Goal: Check status: Check status

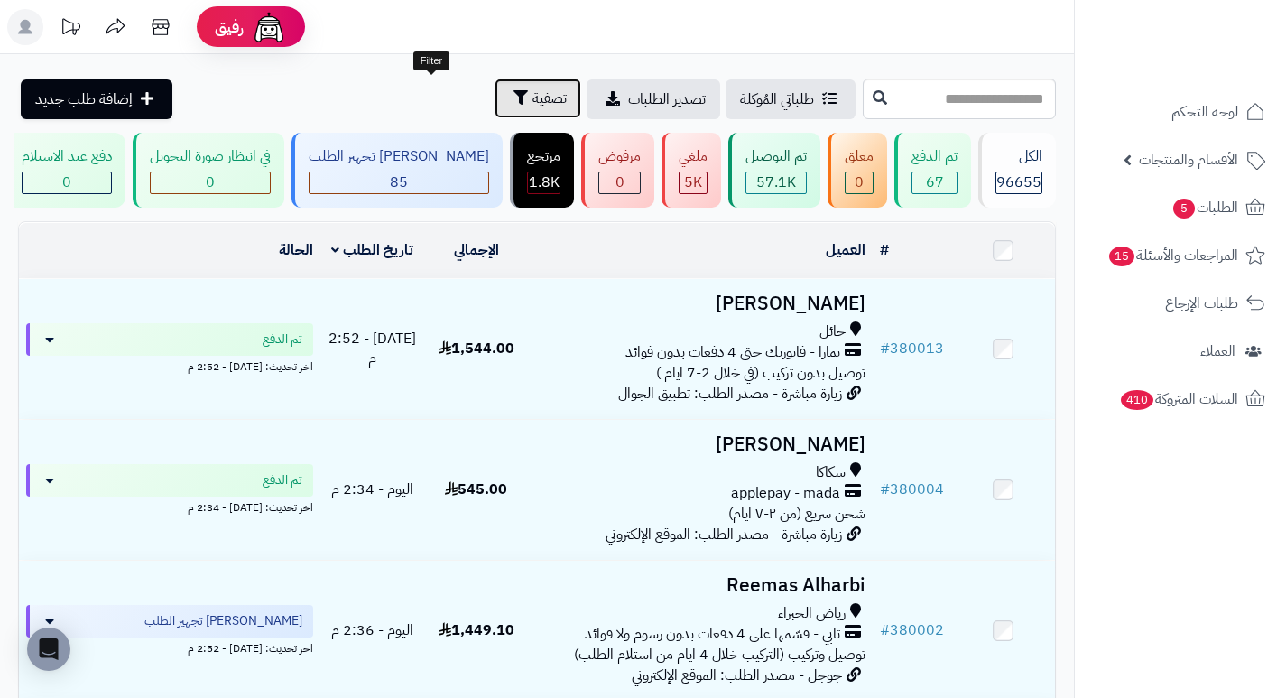
click at [533, 94] on span "تصفية" at bounding box center [550, 99] width 34 height 22
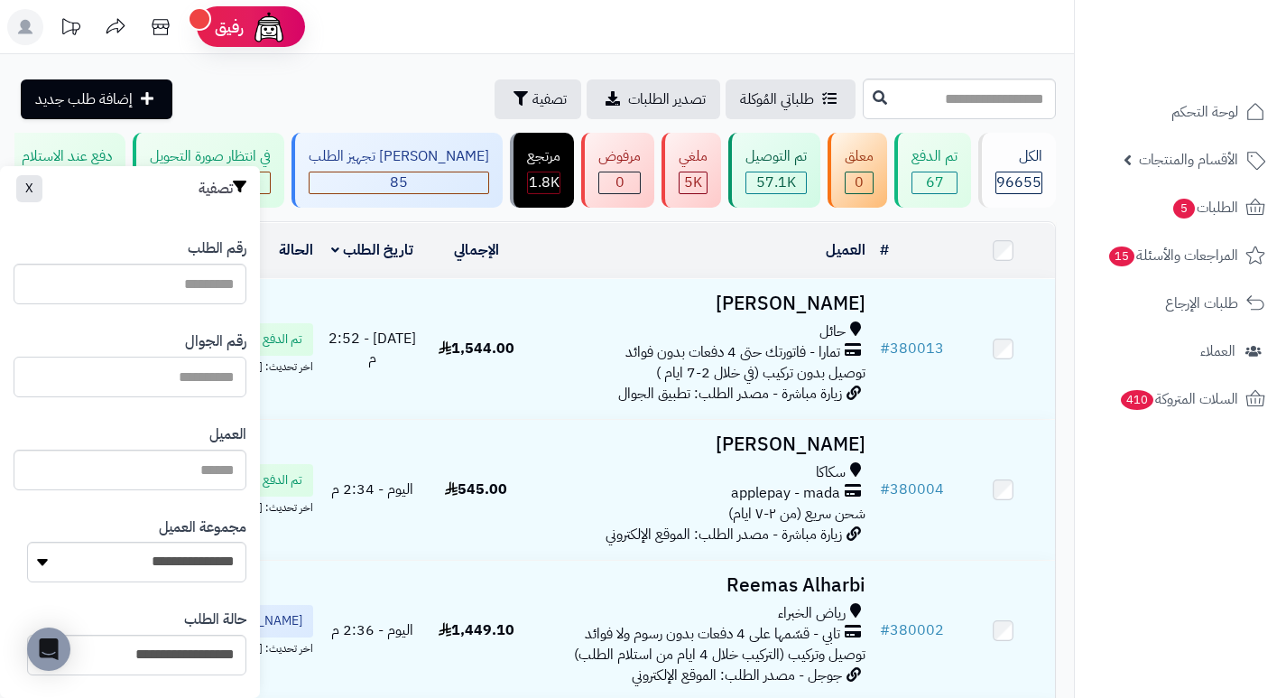
paste input "*********"
type input "*********"
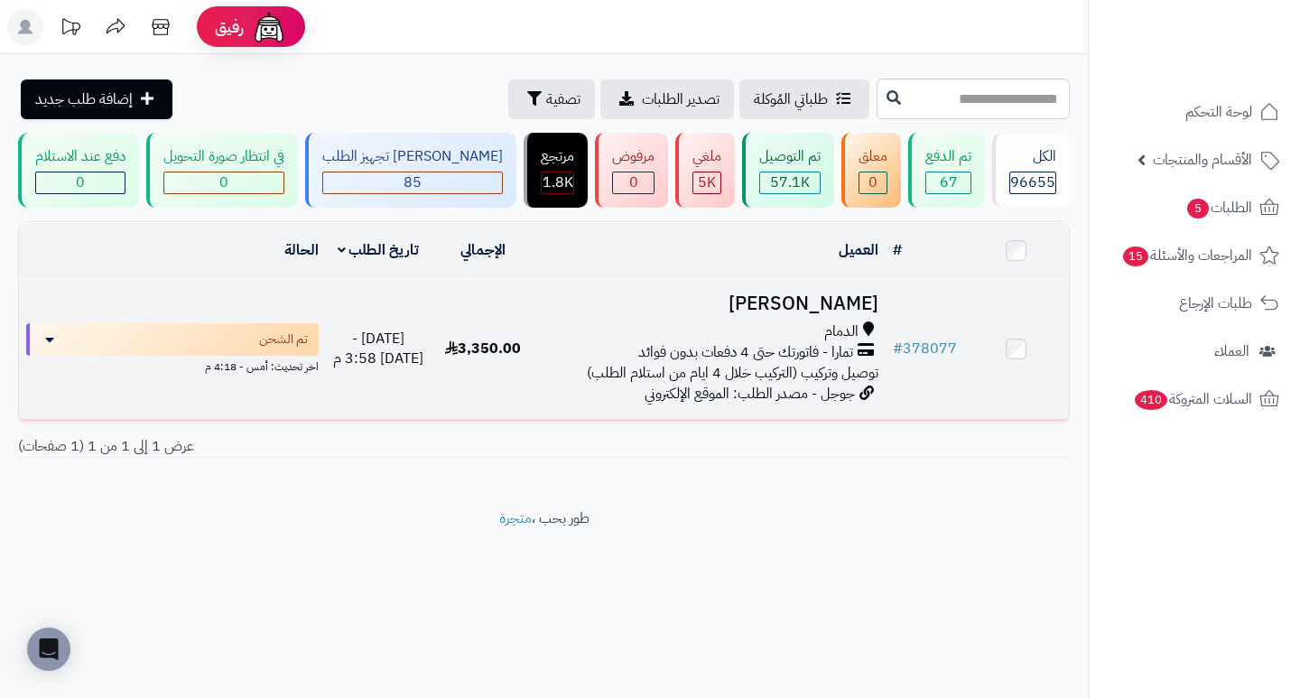
click at [858, 314] on h3 "[PERSON_NAME]" at bounding box center [709, 303] width 335 height 21
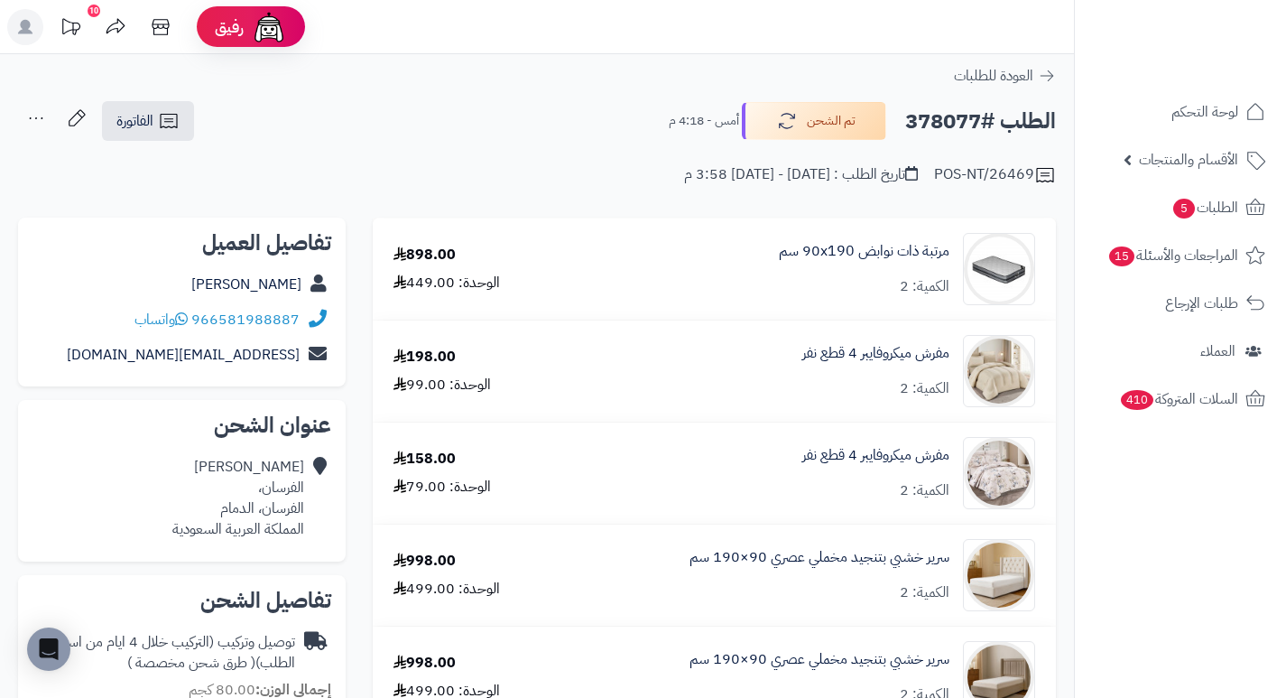
click at [932, 115] on h2 "الطلب #378077" at bounding box center [980, 121] width 151 height 37
click at [919, 117] on h2 "الطلب #378077" at bounding box center [980, 121] width 151 height 37
click at [913, 117] on h2 "الطلب #378077" at bounding box center [980, 121] width 151 height 37
click at [942, 116] on h2 "الطلب #378077" at bounding box center [980, 121] width 151 height 37
click at [941, 116] on h2 "الطلب #378077" at bounding box center [980, 121] width 151 height 37
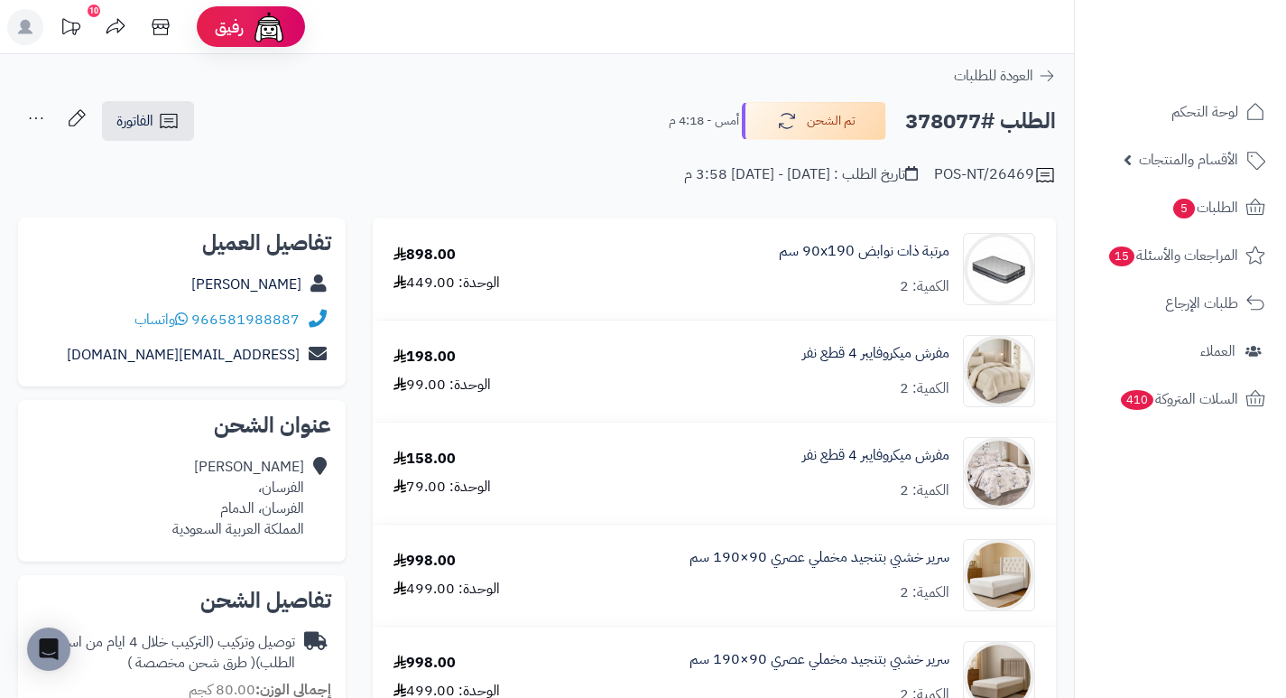
copy h2 "378077"
click at [1207, 199] on span "الطلبات 5" at bounding box center [1205, 207] width 67 height 25
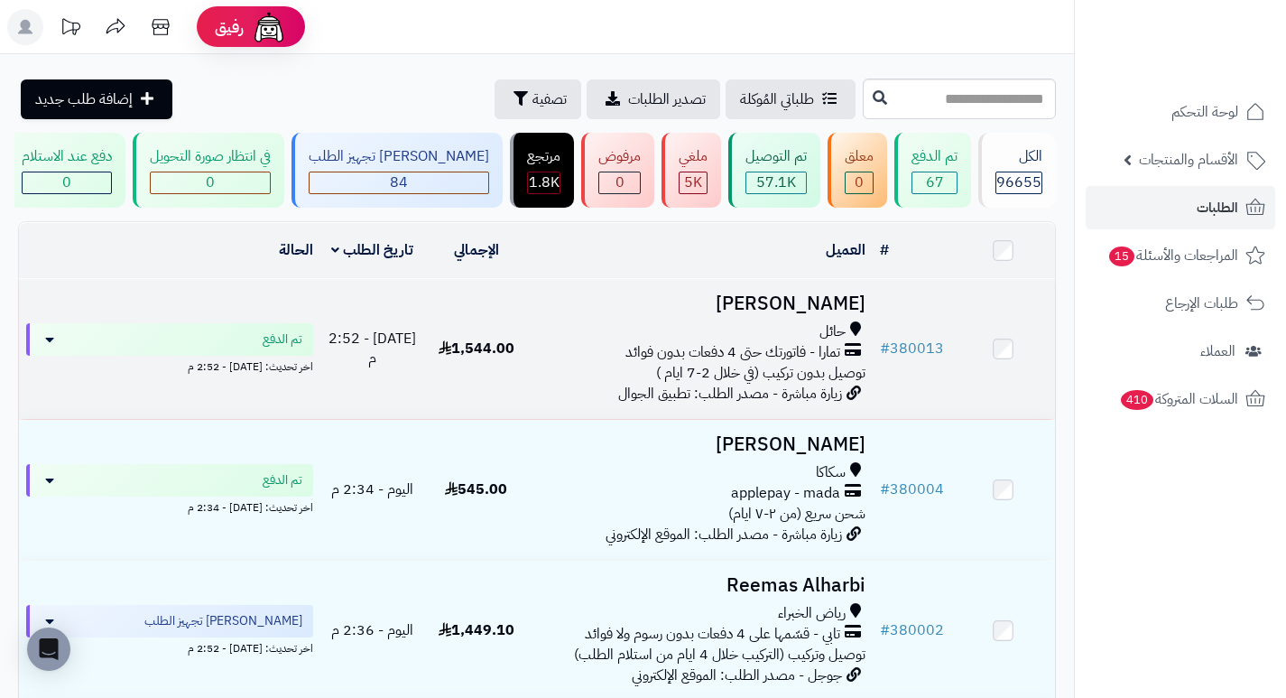
click at [830, 314] on h3 "[PERSON_NAME]" at bounding box center [700, 303] width 330 height 21
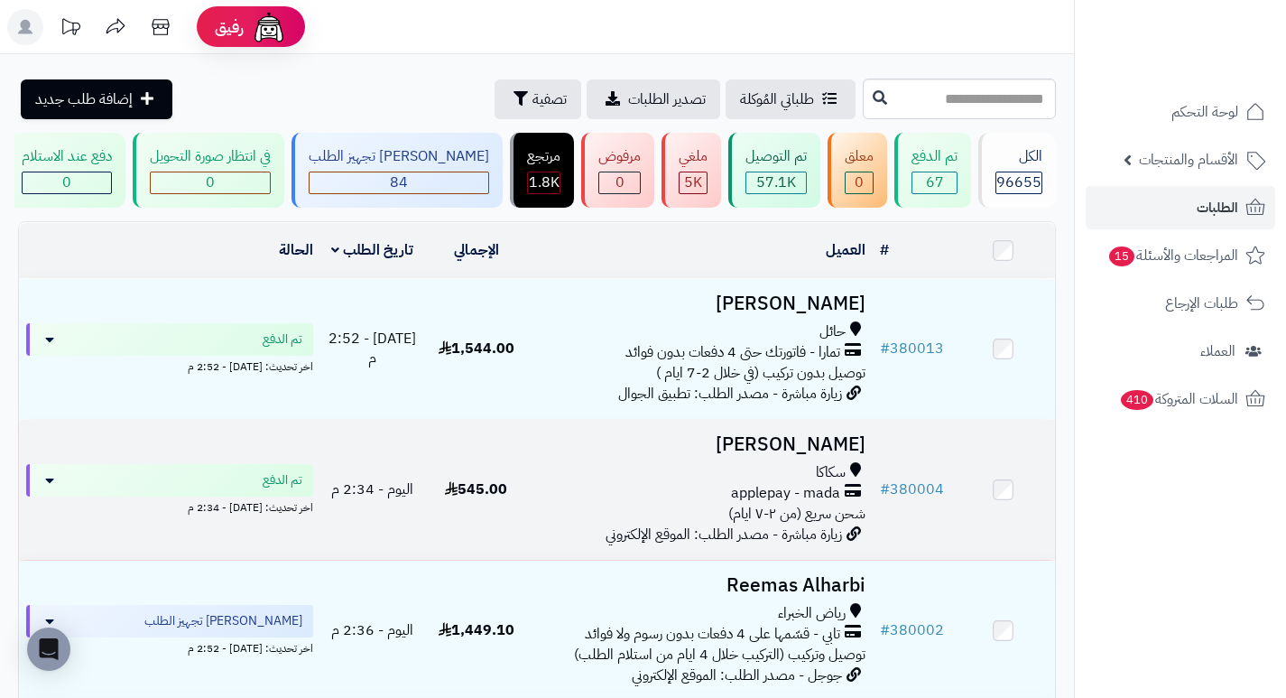
click at [854, 449] on h3 "[PERSON_NAME]" at bounding box center [700, 444] width 330 height 21
